Goal: Task Accomplishment & Management: Use online tool/utility

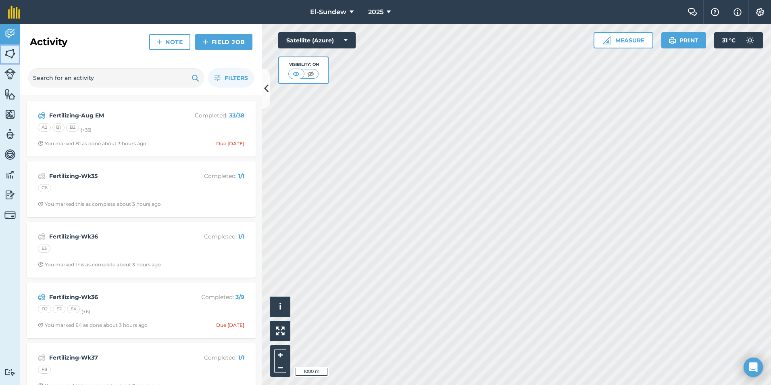
click at [16, 54] on link "Fields" at bounding box center [10, 54] width 20 height 20
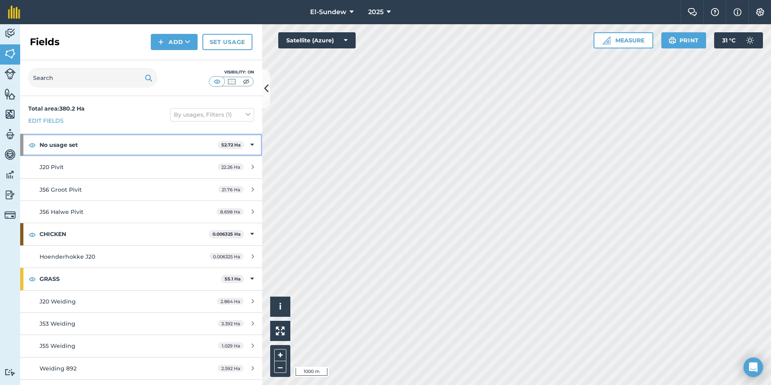
click at [118, 135] on strong "No usage set" at bounding box center [128, 145] width 178 height 22
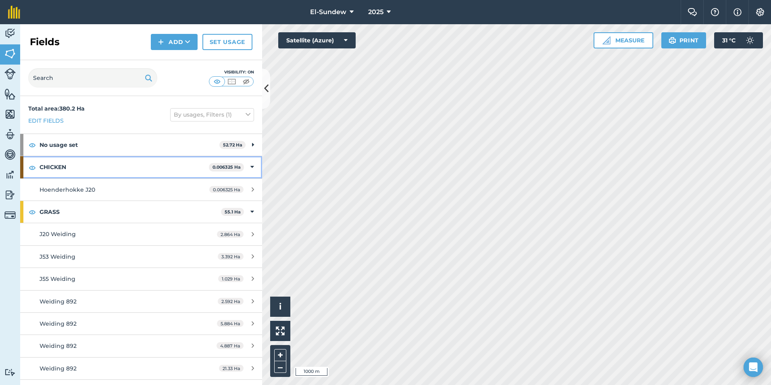
click at [110, 163] on strong "CHICKEN" at bounding box center [123, 167] width 169 height 22
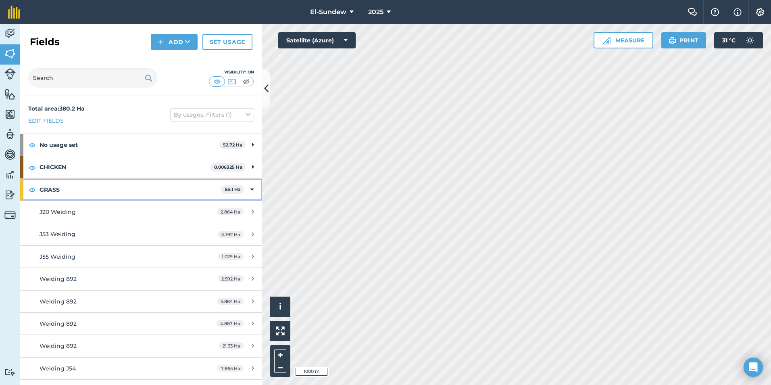
click at [99, 190] on strong "GRASS" at bounding box center [129, 190] width 181 height 22
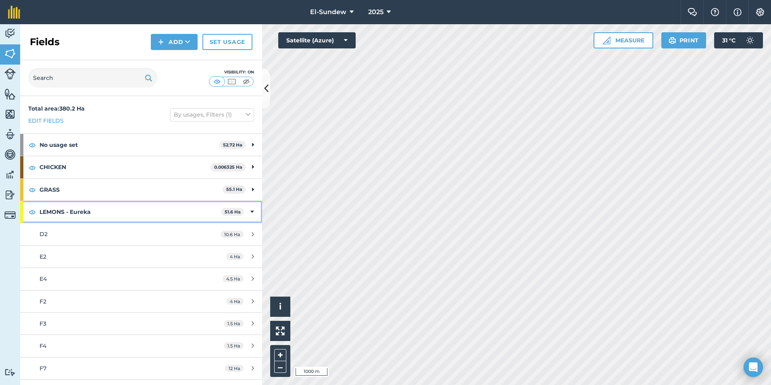
click at [92, 210] on strong "LEMONS - Eureka" at bounding box center [129, 212] width 181 height 22
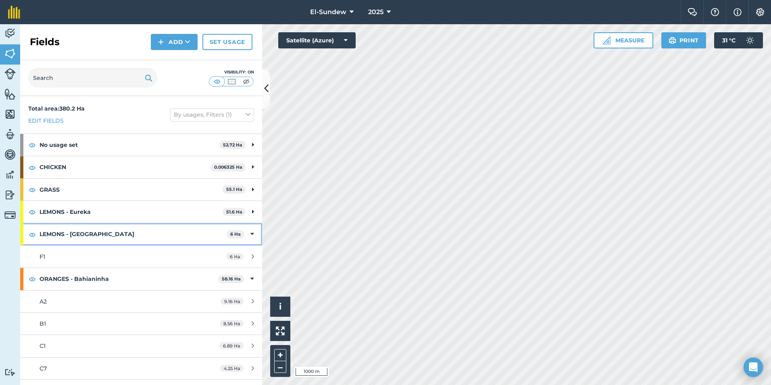
click at [89, 239] on strong "LEMONS - [GEOGRAPHIC_DATA]" at bounding box center [132, 234] width 187 height 22
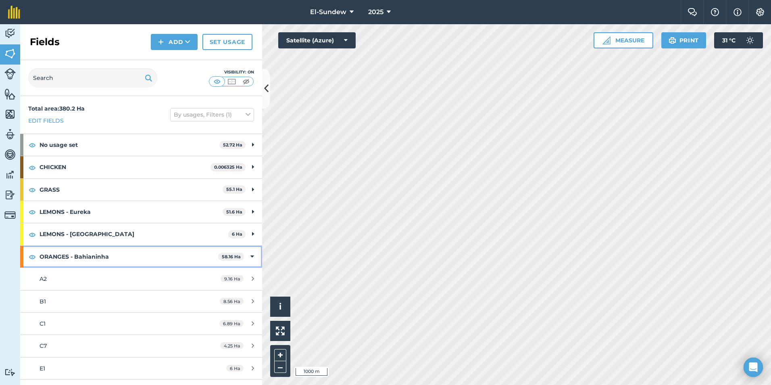
click at [102, 259] on strong "ORANGES - Bahianinha" at bounding box center [128, 256] width 179 height 22
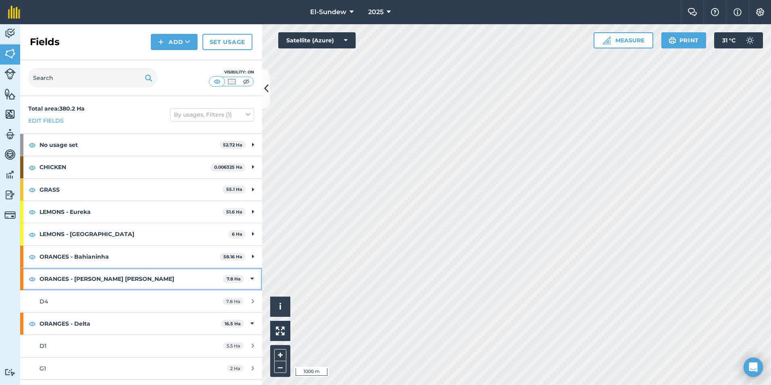
click at [105, 274] on strong "ORANGES - [PERSON_NAME] [PERSON_NAME]" at bounding box center [130, 279] width 183 height 22
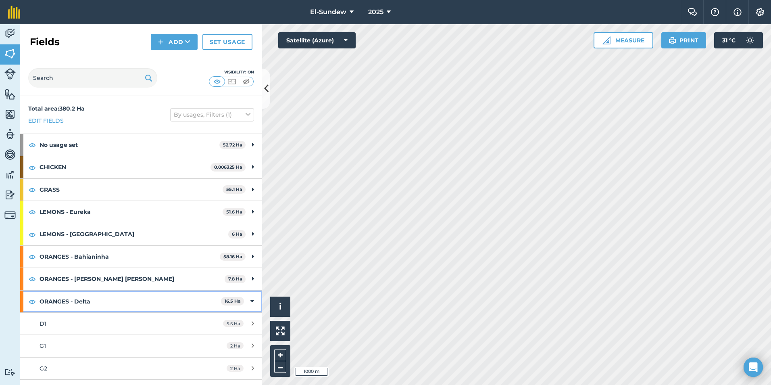
click at [105, 302] on strong "ORANGES - Delta" at bounding box center [129, 301] width 181 height 22
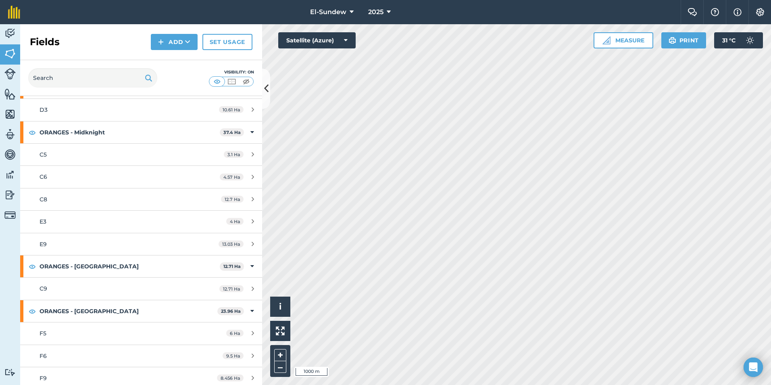
scroll to position [269, 0]
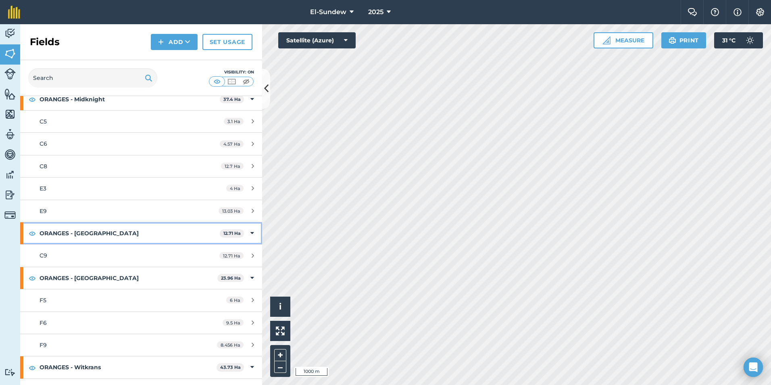
click at [116, 234] on strong "ORANGES - [GEOGRAPHIC_DATA]" at bounding box center [129, 233] width 180 height 22
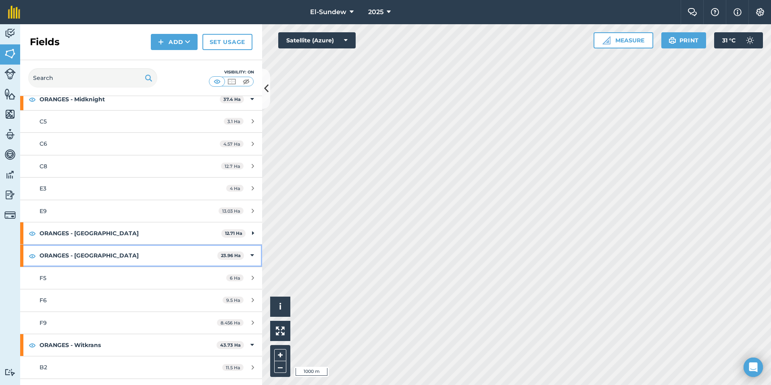
click at [114, 252] on strong "ORANGES - [GEOGRAPHIC_DATA]" at bounding box center [128, 255] width 178 height 22
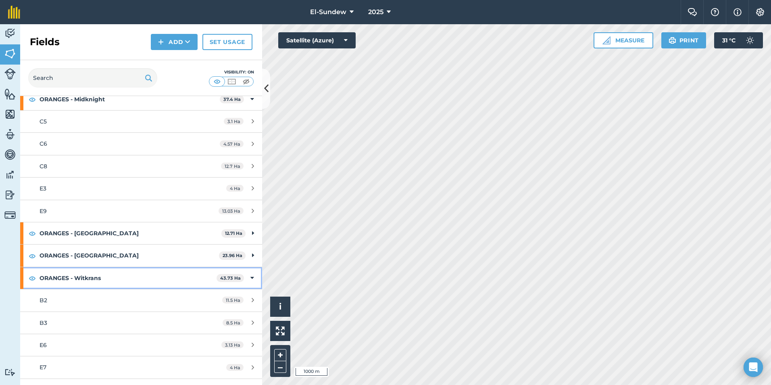
click at [119, 283] on strong "ORANGES - Witkrans" at bounding box center [127, 278] width 177 height 22
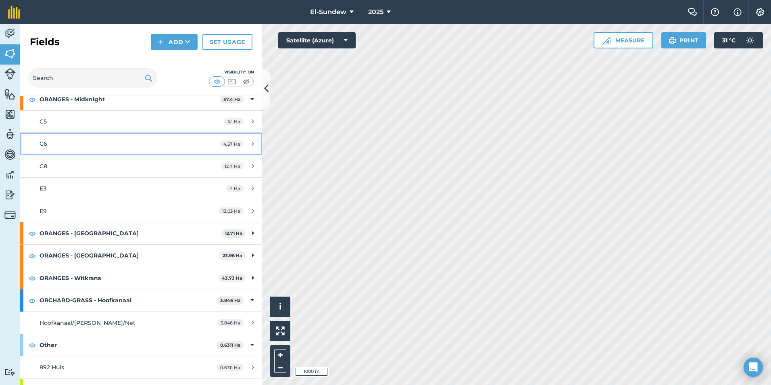
click at [104, 141] on div "C6" at bounding box center [115, 143] width 152 height 9
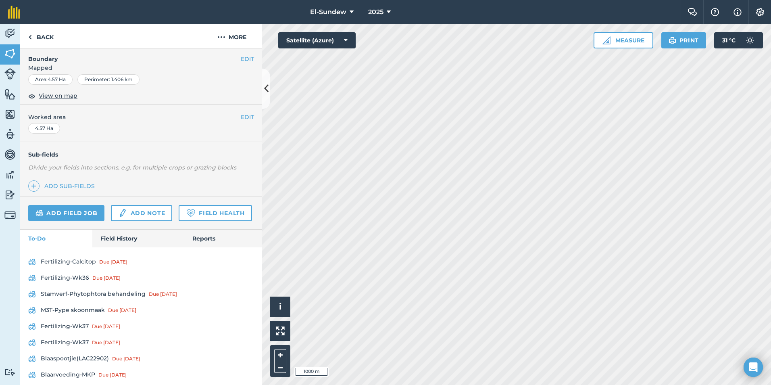
scroll to position [269, 0]
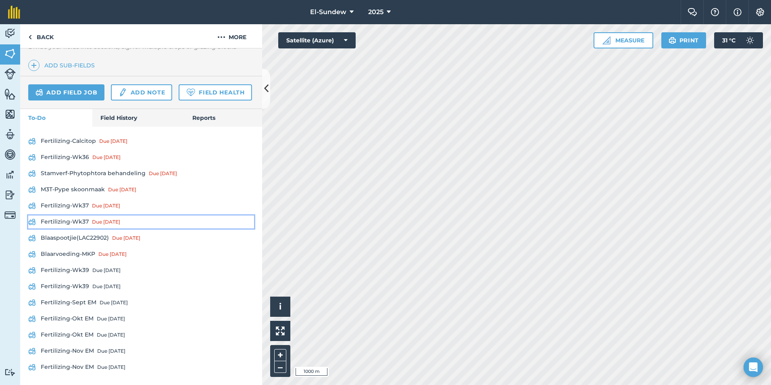
click at [83, 228] on link "Fertilizing-Wk37 Due [DATE]" at bounding box center [141, 221] width 226 height 13
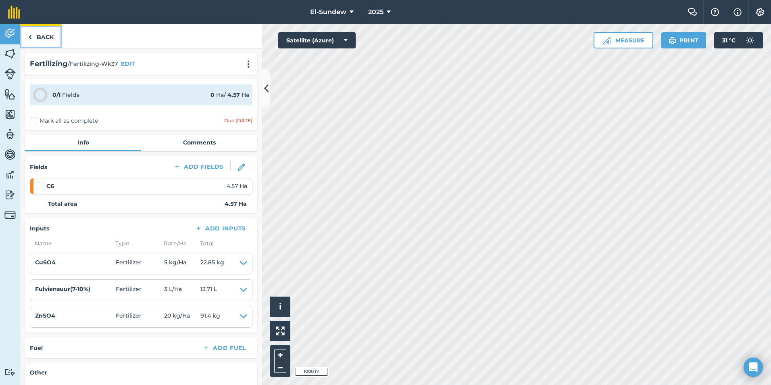
click at [47, 34] on link "Back" at bounding box center [41, 36] width 42 height 24
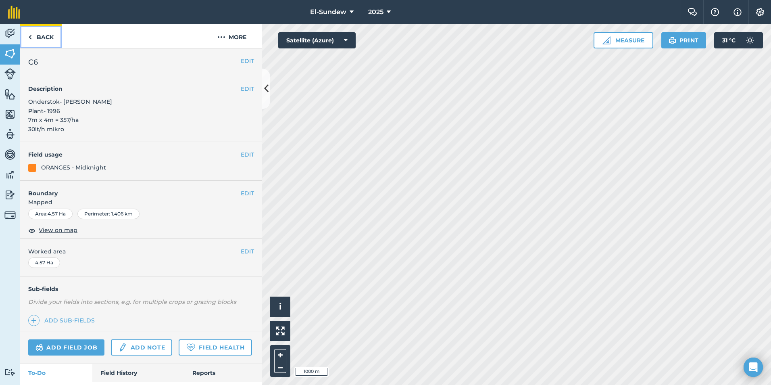
click at [54, 40] on link "Back" at bounding box center [41, 36] width 42 height 24
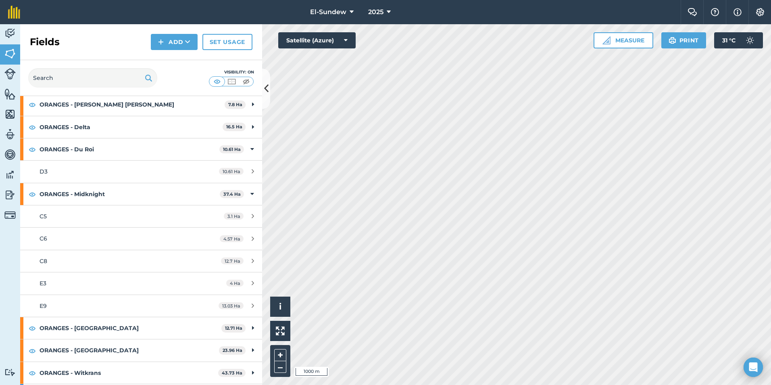
scroll to position [269, 0]
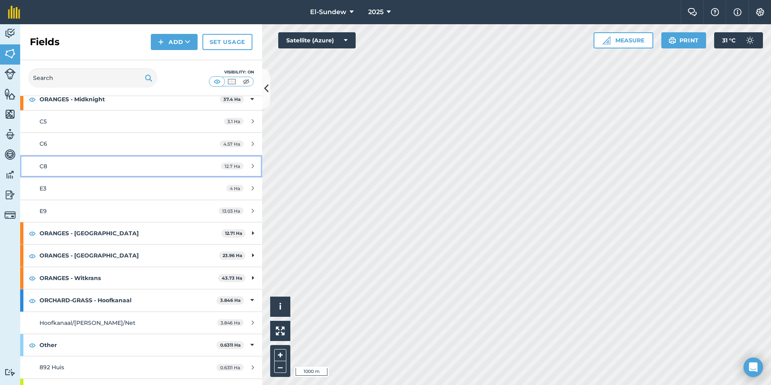
click at [88, 162] on div "C8" at bounding box center [115, 166] width 152 height 9
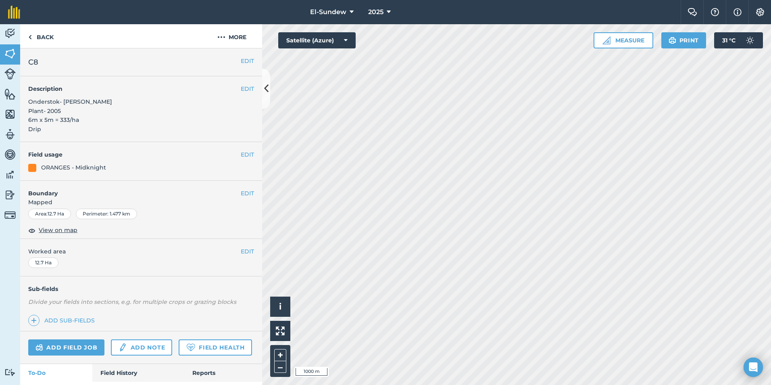
scroll to position [269, 0]
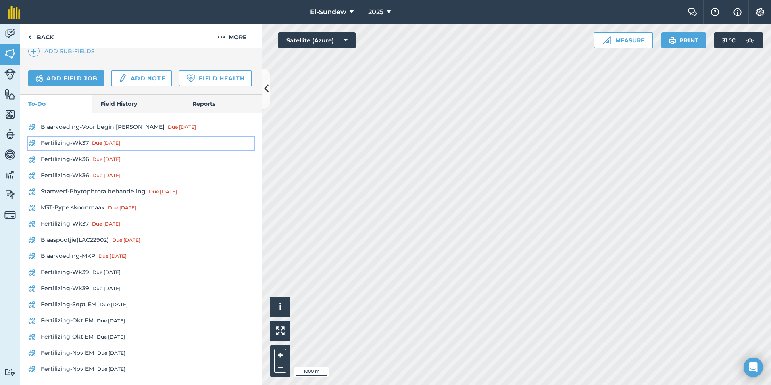
click at [74, 150] on link "Fertilizing-Wk37 Due [DATE]" at bounding box center [141, 143] width 226 height 13
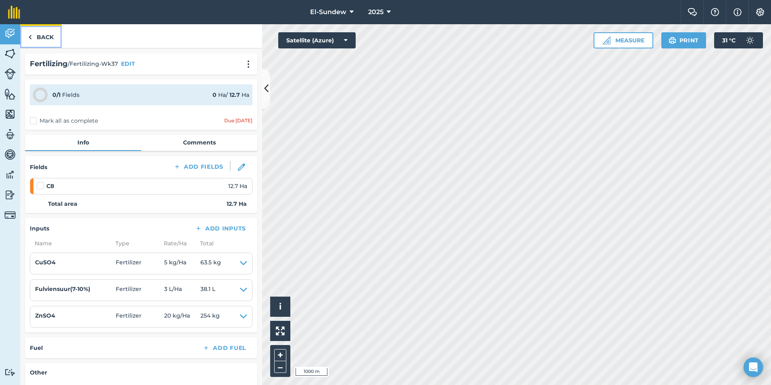
click at [46, 44] on link "Back" at bounding box center [41, 36] width 42 height 24
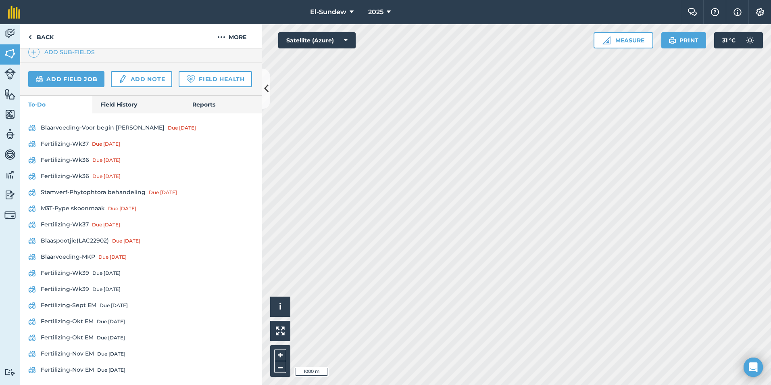
scroll to position [269, 0]
click at [75, 230] on link "Fertilizing-Wk37 Due [DATE]" at bounding box center [141, 223] width 226 height 13
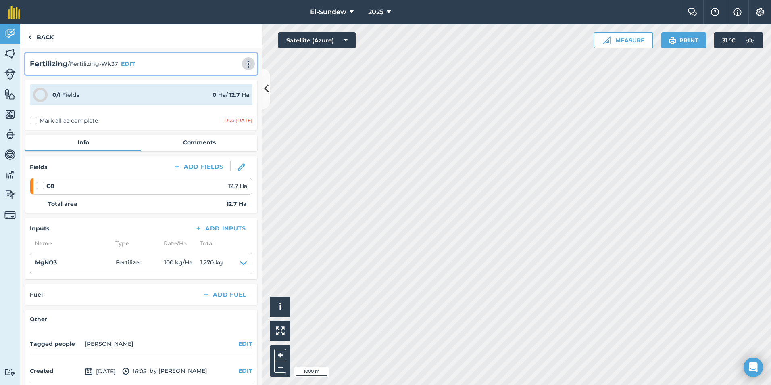
click at [243, 64] on img at bounding box center [248, 64] width 10 height 8
click at [214, 79] on link "Print" at bounding box center [232, 81] width 52 height 16
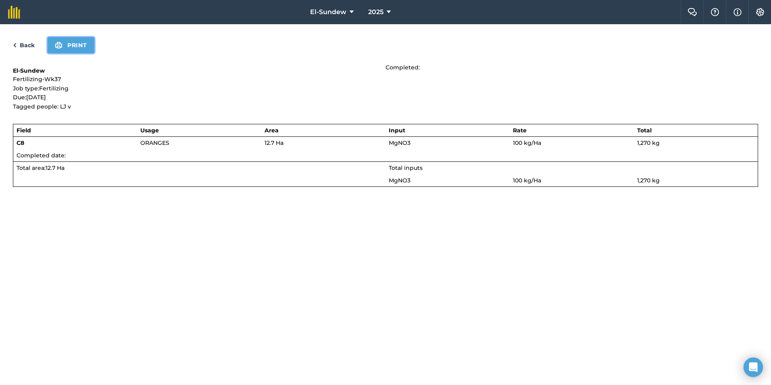
click at [78, 46] on button "Print" at bounding box center [71, 45] width 47 height 16
click at [77, 42] on button "Print" at bounding box center [71, 45] width 47 height 16
